Goal: Task Accomplishment & Management: Manage account settings

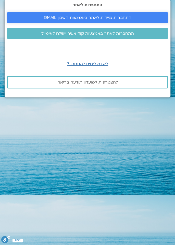
click at [128, 23] on link "התחברות מיידית לאתר באמצעות חשבון GMAIL" at bounding box center [87, 17] width 161 height 11
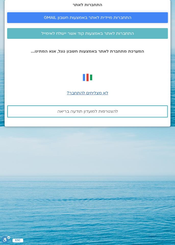
click at [110, 20] on span "התחברות מיידית לאתר באמצעות חשבון GMAIL" at bounding box center [88, 17] width 88 height 5
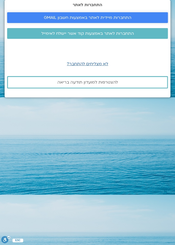
click at [117, 20] on span "התחברות מיידית לאתר באמצעות חשבון GMAIL" at bounding box center [88, 17] width 88 height 5
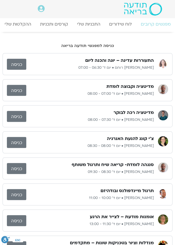
click at [16, 66] on link "כניסה" at bounding box center [16, 64] width 19 height 11
